Goal: Check status: Check status

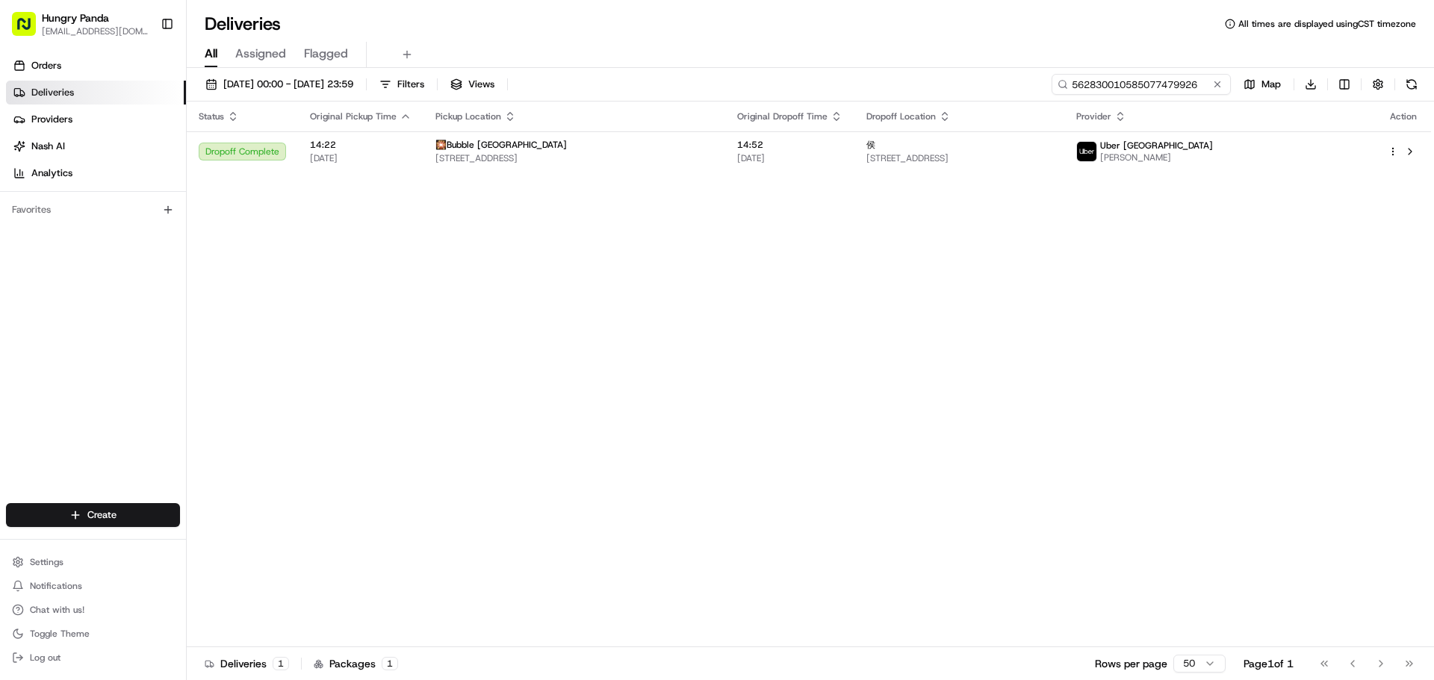
click at [1190, 78] on input "562830010585077479926" at bounding box center [1141, 84] width 179 height 21
paste input "294639263515873218818"
type input "294639263515873218818"
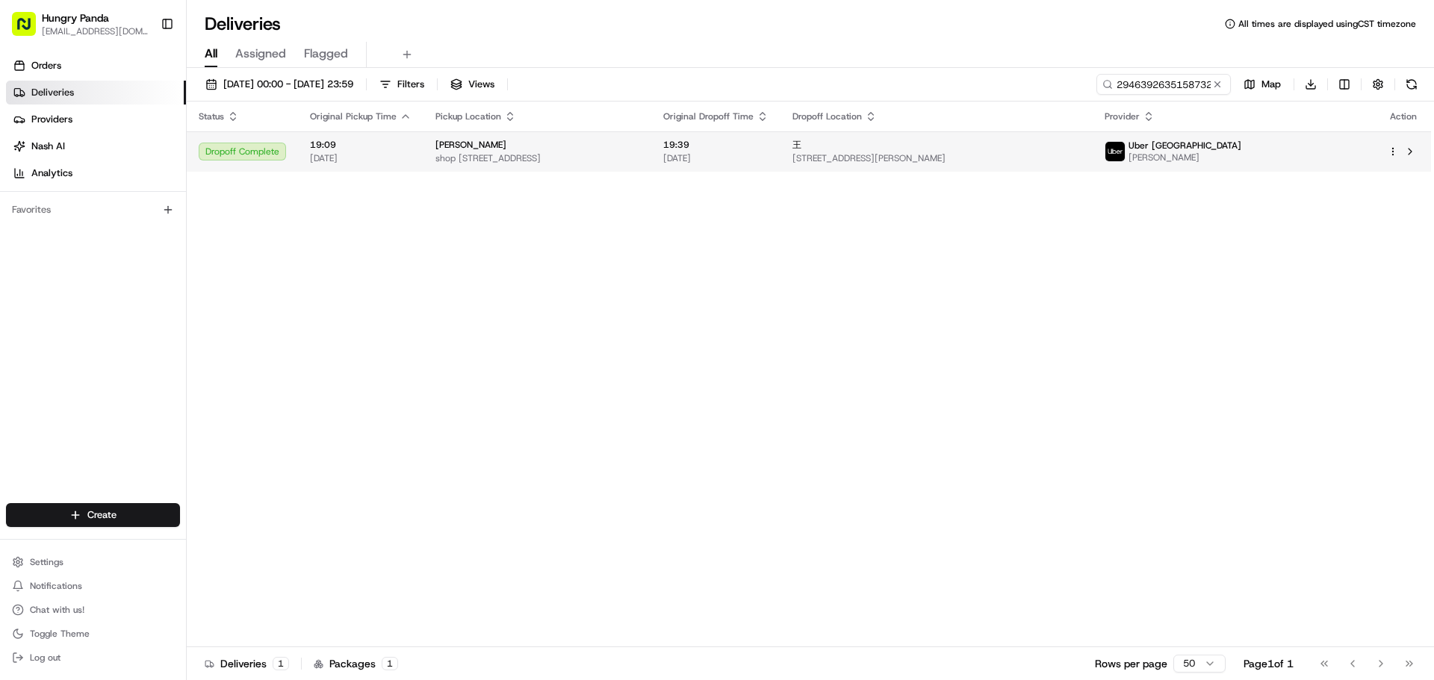
click at [651, 170] on td "[PERSON_NAME] Fu Malatang shop [STREET_ADDRESS]" at bounding box center [537, 151] width 228 height 40
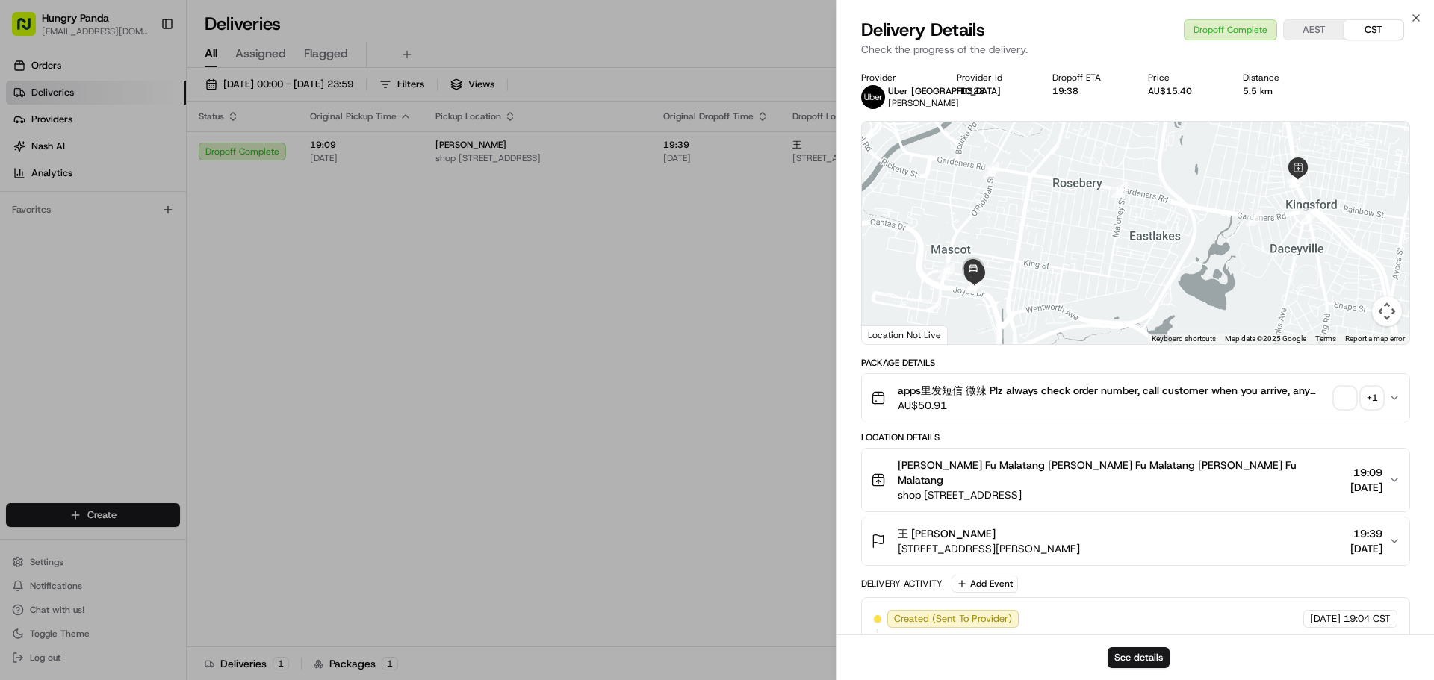
click at [1347, 398] on span "button" at bounding box center [1345, 398] width 21 height 21
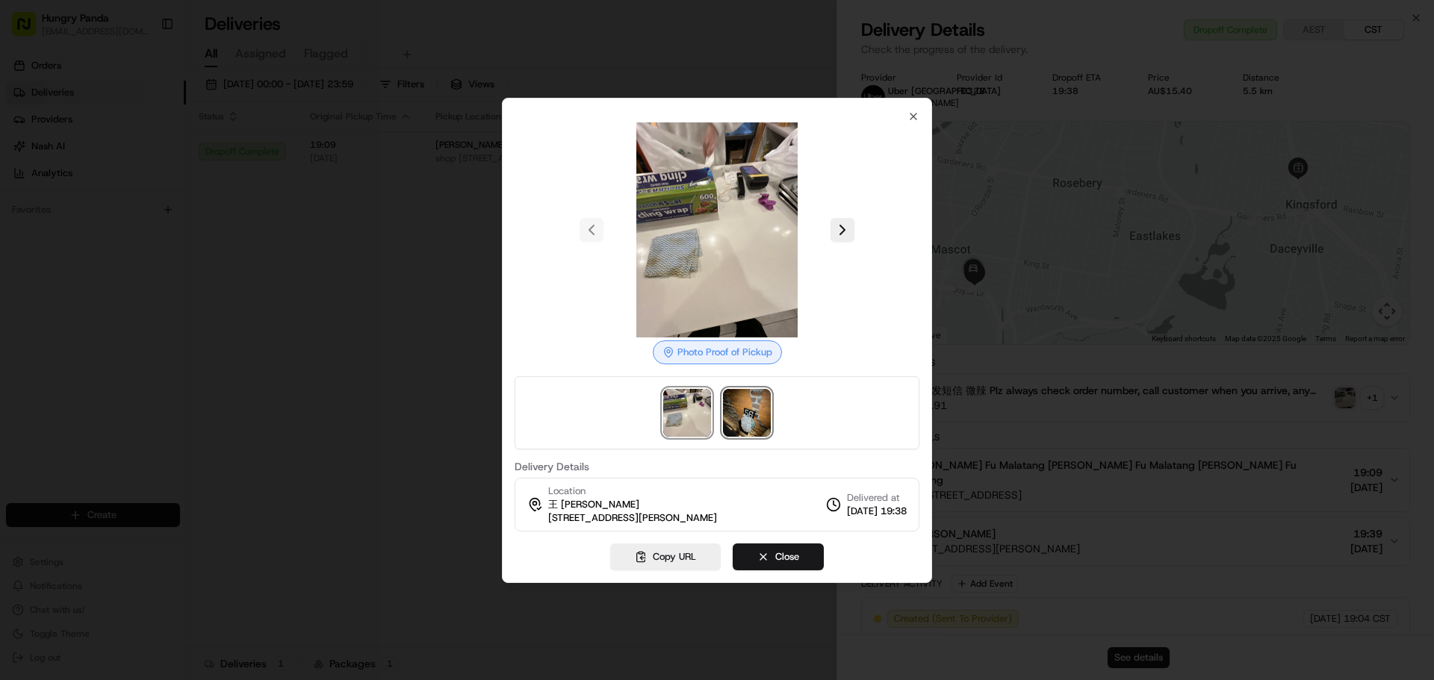
click at [747, 418] on img at bounding box center [747, 413] width 48 height 48
